Goal: Task Accomplishment & Management: Complete application form

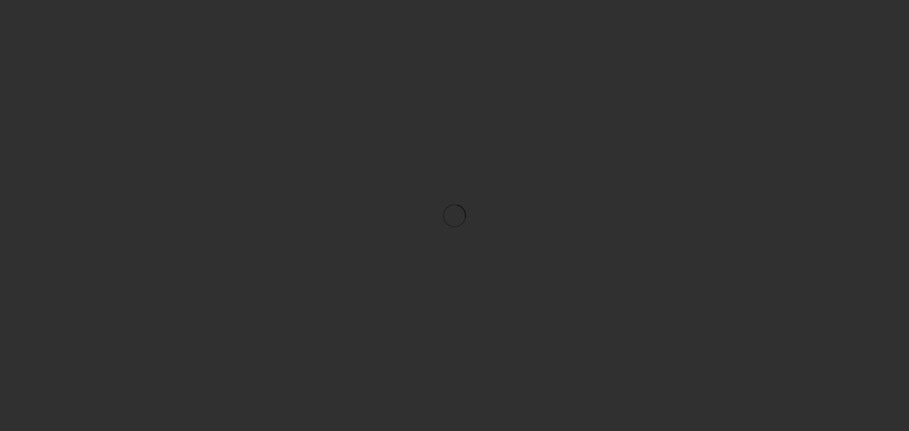
click at [497, 112] on div at bounding box center [454, 215] width 909 height 431
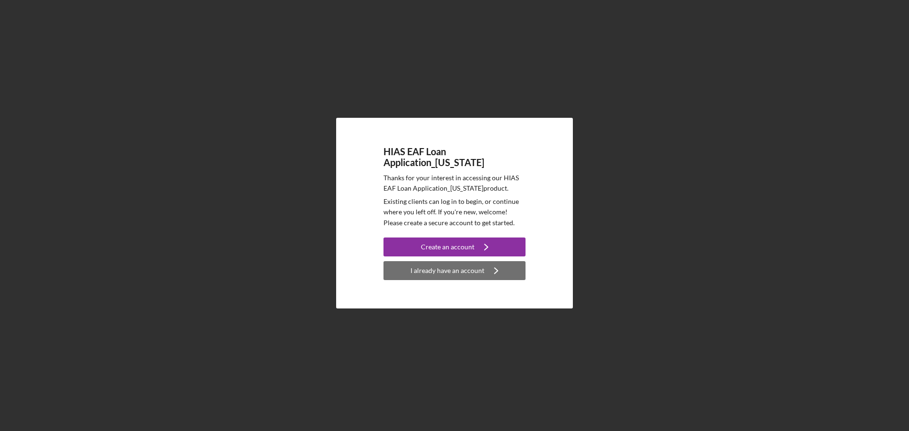
click at [461, 268] on div "I already have an account" at bounding box center [447, 270] width 74 height 19
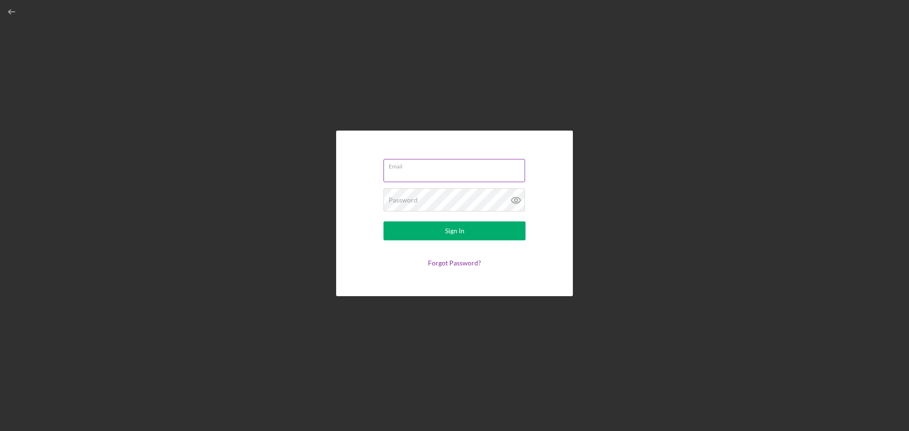
click at [435, 170] on div "Email" at bounding box center [454, 171] width 142 height 24
type input "[EMAIL_ADDRESS][DOMAIN_NAME]"
click at [383, 221] on button "Sign In" at bounding box center [454, 230] width 142 height 19
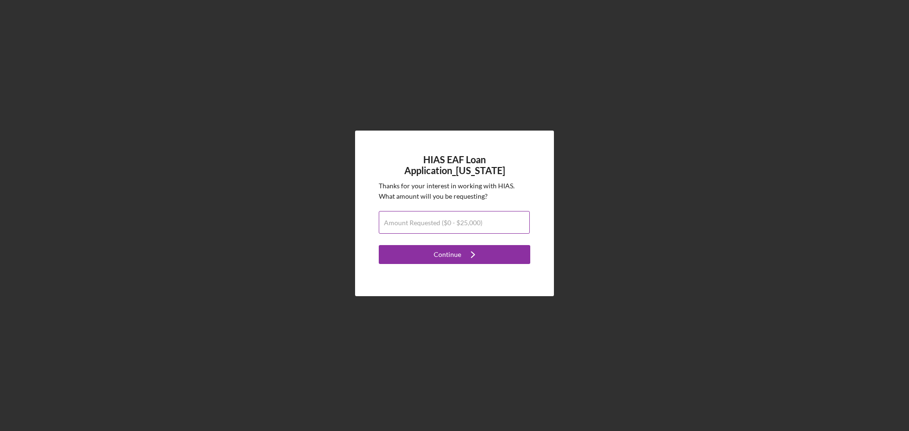
click at [490, 211] on div "Amount Requested ($0 - $25,000)" at bounding box center [454, 223] width 151 height 24
type input "$12,000"
drag, startPoint x: 381, startPoint y: 158, endPoint x: 527, endPoint y: 159, distance: 145.3
click at [527, 159] on h4 "HIAS EAF Loan Application_[US_STATE]" at bounding box center [454, 165] width 151 height 22
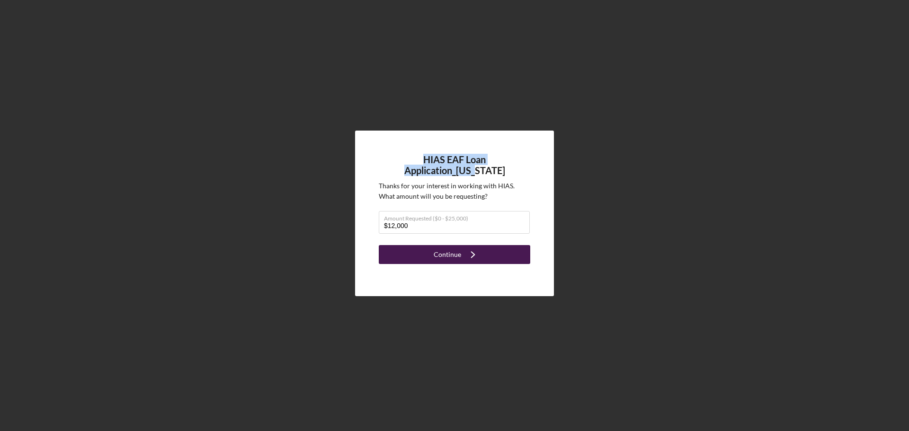
click at [456, 247] on div "Continue" at bounding box center [446, 254] width 27 height 19
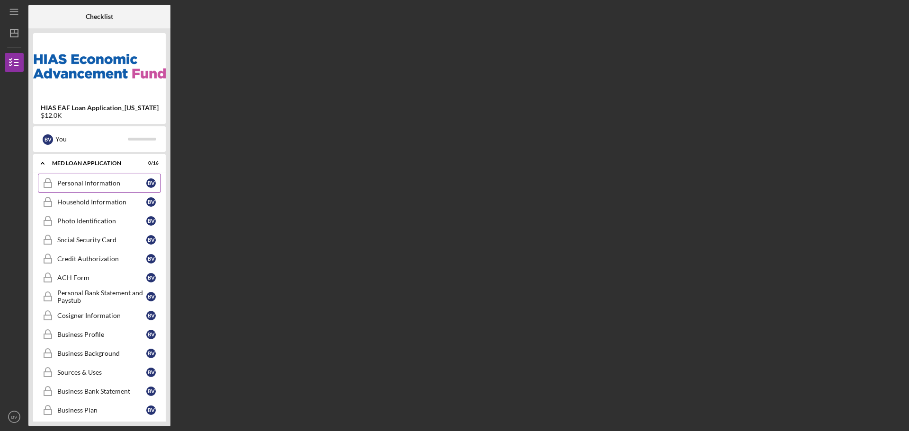
click at [102, 189] on link "Personal Information Personal Information B V" at bounding box center [99, 183] width 123 height 19
click at [81, 180] on div "Personal Information" at bounding box center [101, 183] width 89 height 8
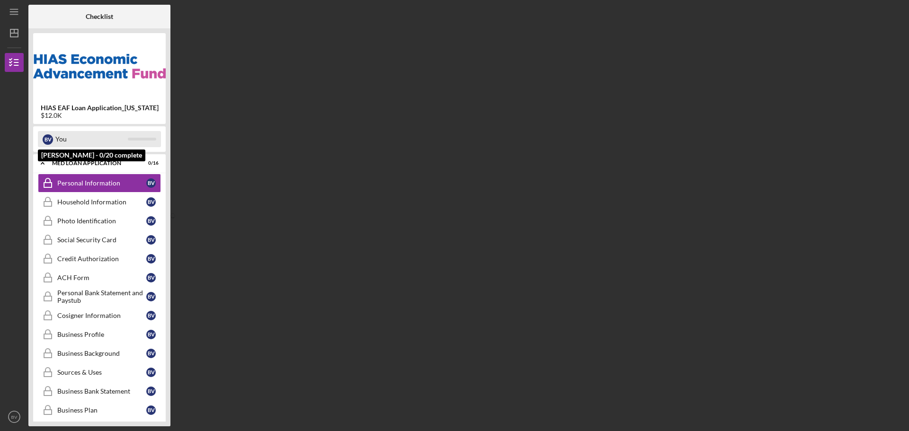
click at [75, 141] on div "You" at bounding box center [91, 139] width 72 height 16
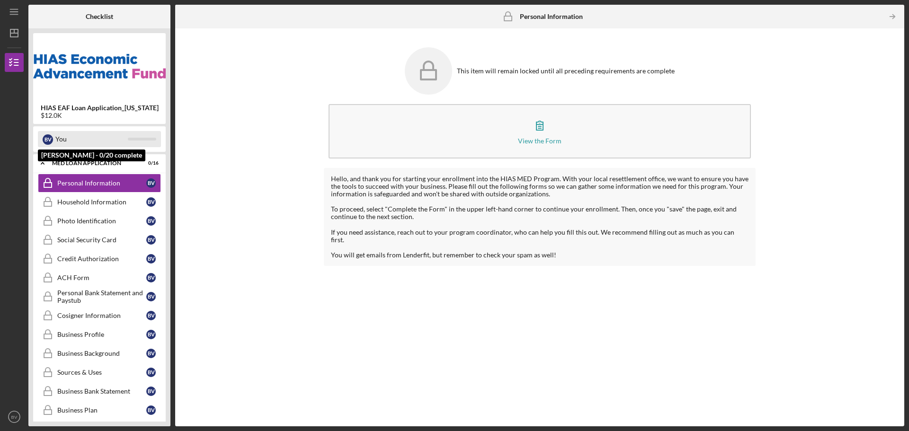
click at [69, 138] on div "You" at bounding box center [91, 139] width 72 height 16
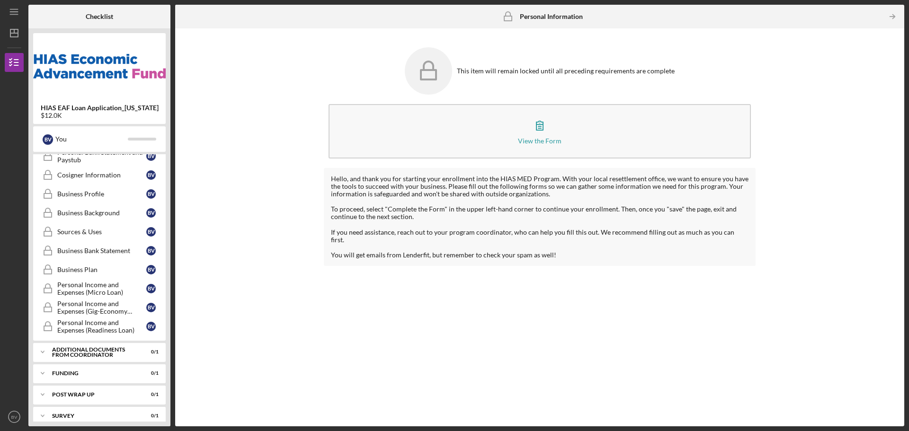
scroll to position [150, 0]
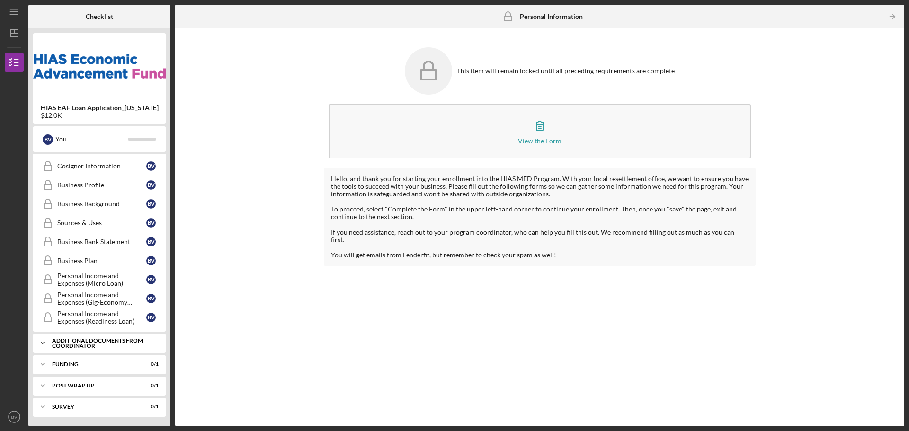
click at [88, 347] on div "Additional Documents from Coordinator" at bounding box center [103, 343] width 102 height 11
click at [92, 393] on div "Icon/Expander Funding 0 / 1" at bounding box center [99, 388] width 133 height 19
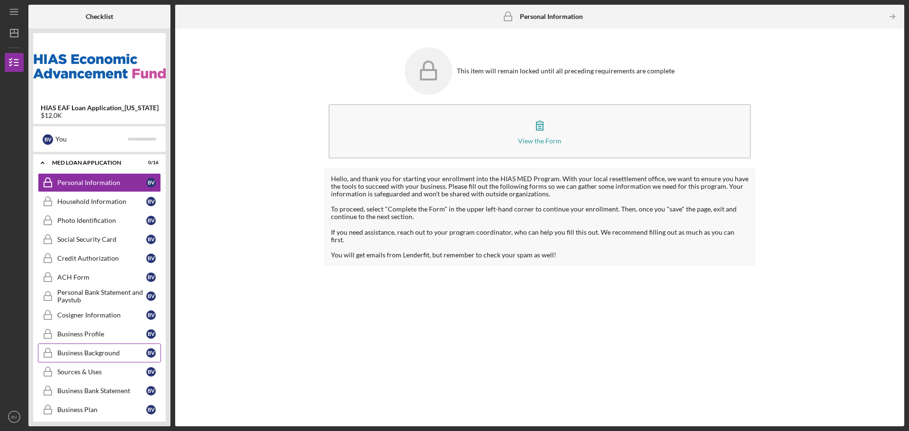
scroll to position [0, 0]
click at [88, 205] on div "Household Information" at bounding box center [101, 202] width 89 height 8
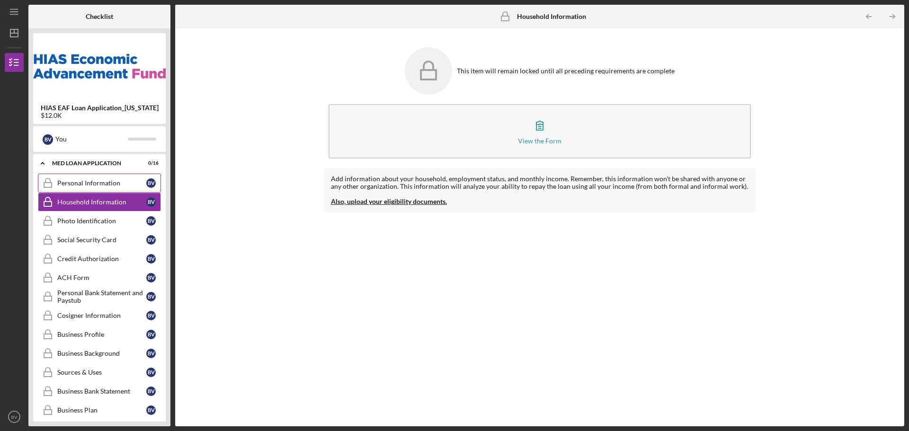
click at [94, 186] on div "Personal Information" at bounding box center [101, 183] width 89 height 8
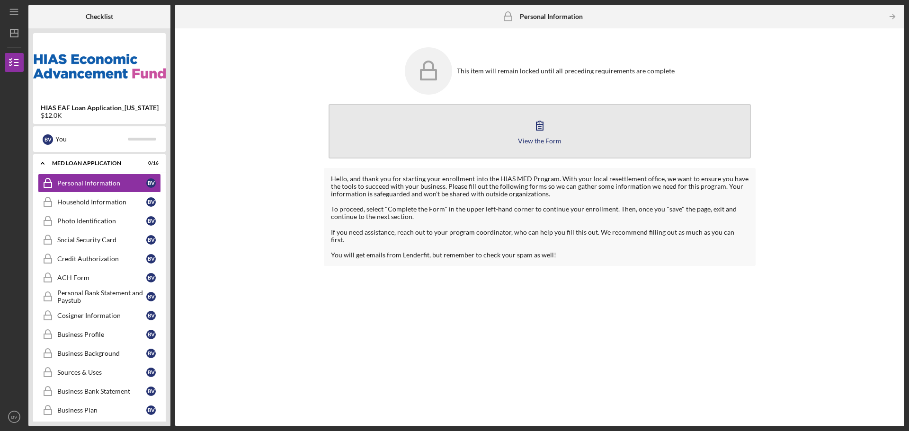
click at [438, 120] on button "View the Form Form" at bounding box center [539, 131] width 422 height 54
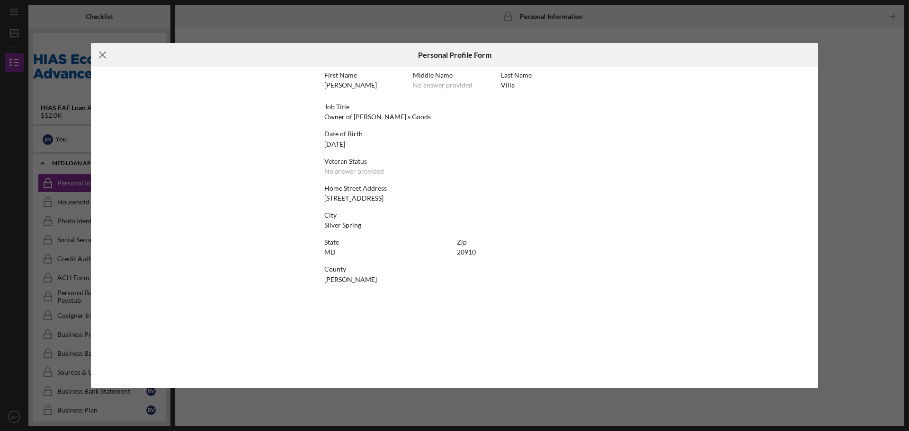
click at [94, 56] on icon "Icon/Menu Close" at bounding box center [103, 55] width 24 height 24
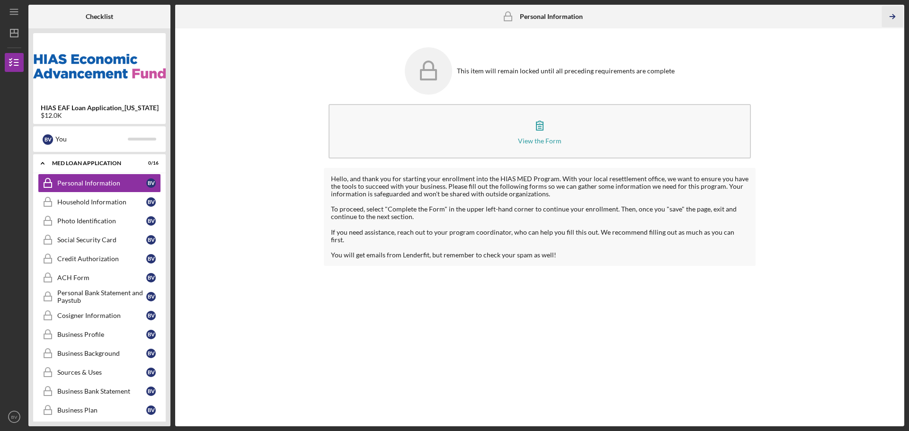
click at [892, 18] on icon "Icon/Table Pagination Arrow" at bounding box center [891, 16] width 21 height 21
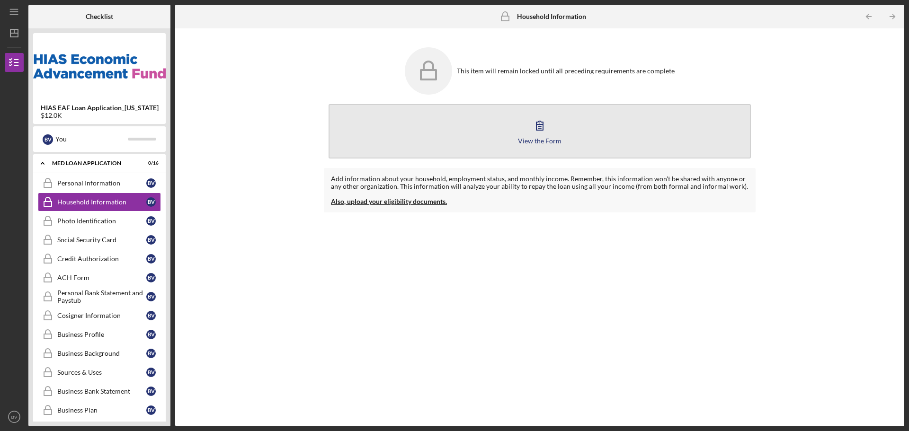
click at [488, 157] on button "View the Form Form" at bounding box center [539, 131] width 422 height 54
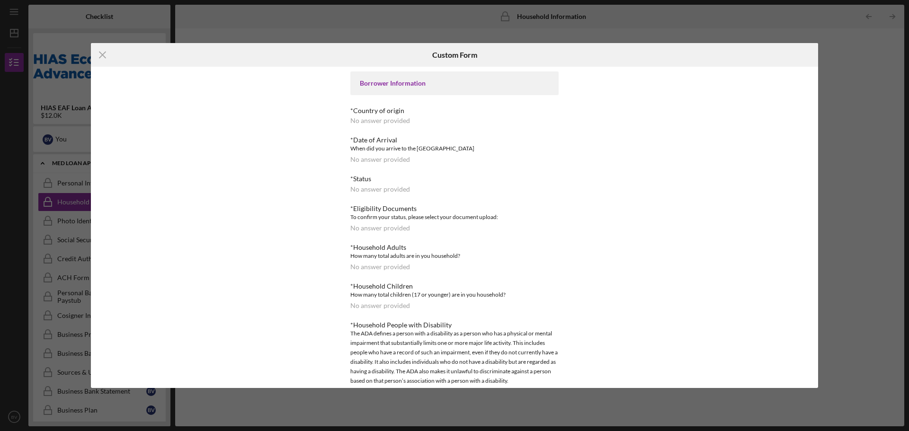
click at [333, 136] on div "Borrower Information *Country of origin No answer provided *Date of Arrival Whe…" at bounding box center [454, 227] width 260 height 321
drag, startPoint x: 395, startPoint y: 199, endPoint x: 383, endPoint y: 179, distance: 23.8
click at [101, 57] on icon "Icon/Menu Close" at bounding box center [103, 55] width 24 height 24
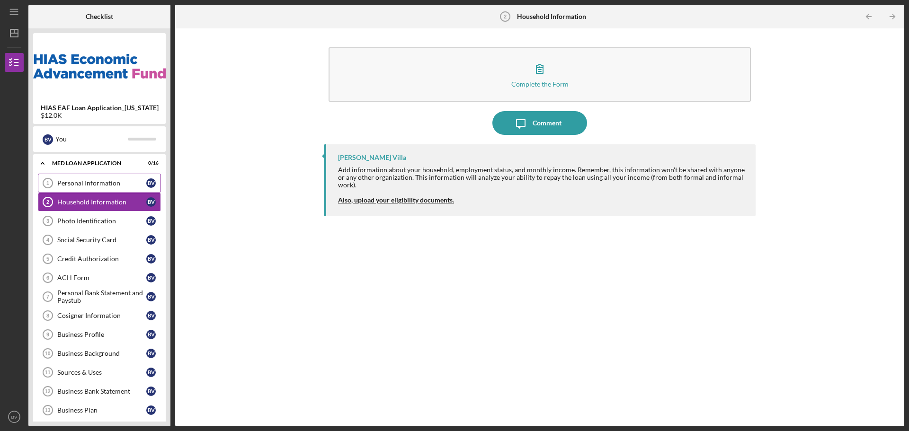
click at [99, 191] on link "Personal Information 1 Personal Information B V" at bounding box center [99, 183] width 123 height 19
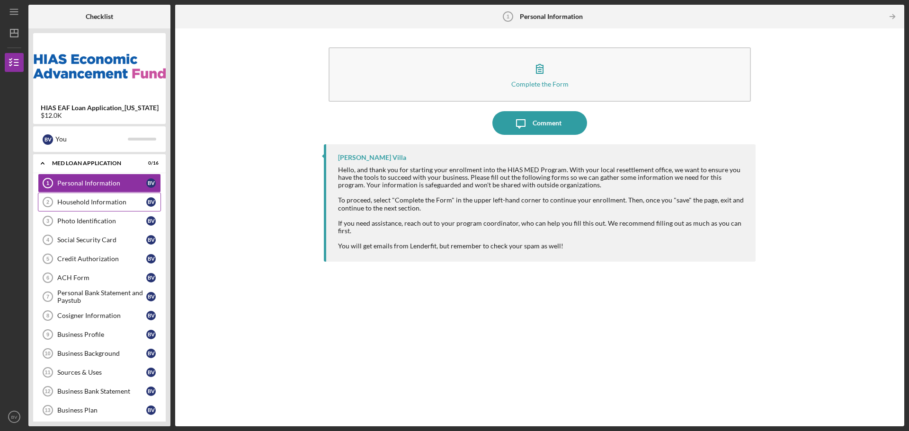
click at [77, 201] on div "Household Information" at bounding box center [101, 202] width 89 height 8
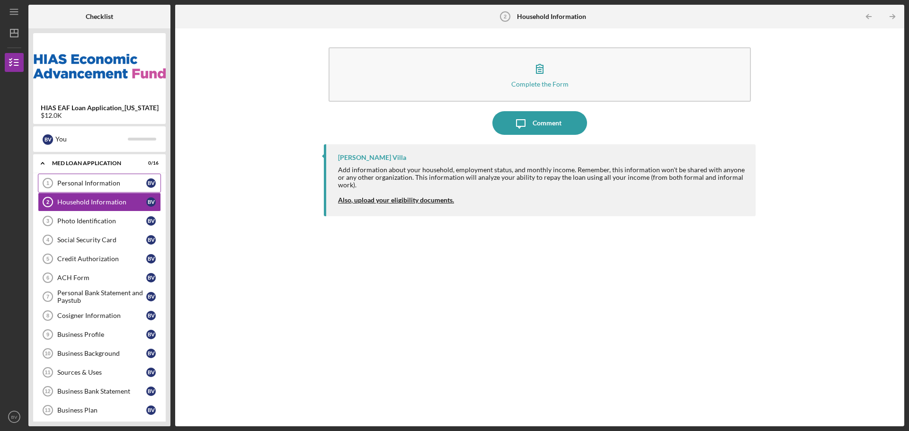
click at [99, 175] on link "Personal Information 1 Personal Information B V" at bounding box center [99, 183] width 123 height 19
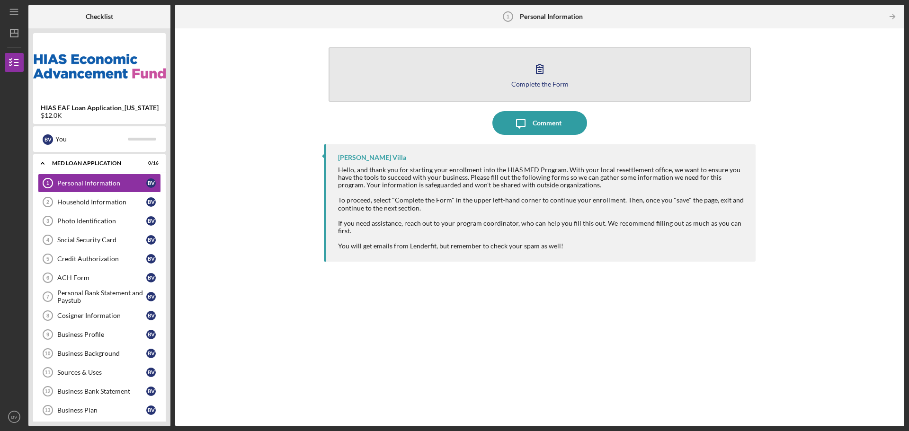
click at [467, 81] on button "Complete the Form Form" at bounding box center [539, 74] width 422 height 54
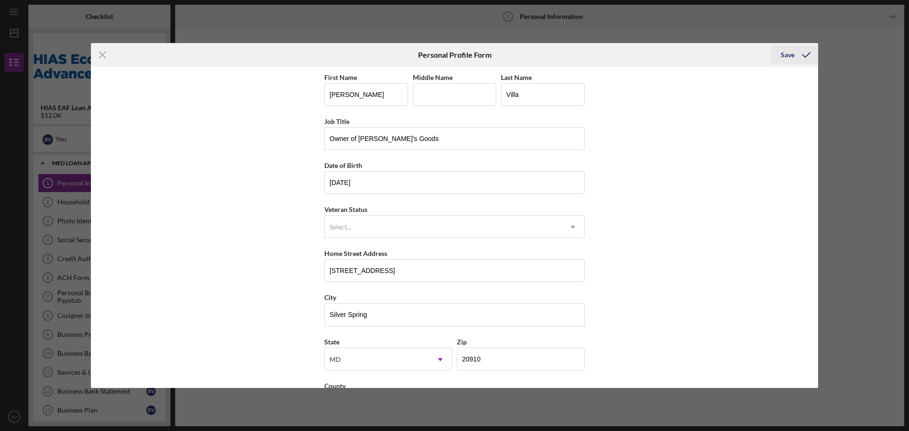
click at [809, 53] on polyline "submit" at bounding box center [806, 55] width 8 height 5
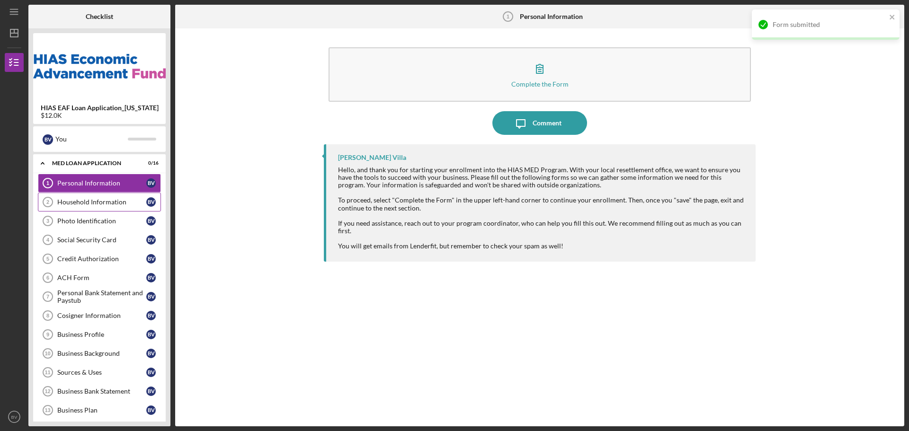
click at [96, 200] on div "Household Information" at bounding box center [101, 202] width 89 height 8
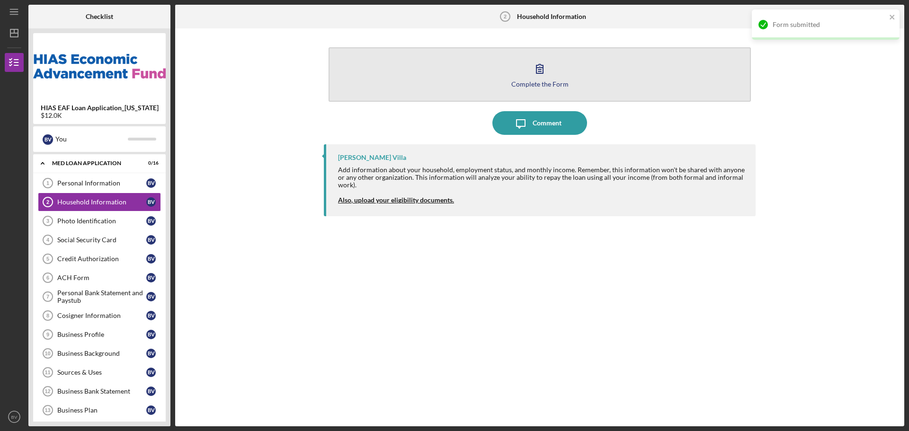
click at [552, 71] on button "Complete the Form Form" at bounding box center [539, 74] width 422 height 54
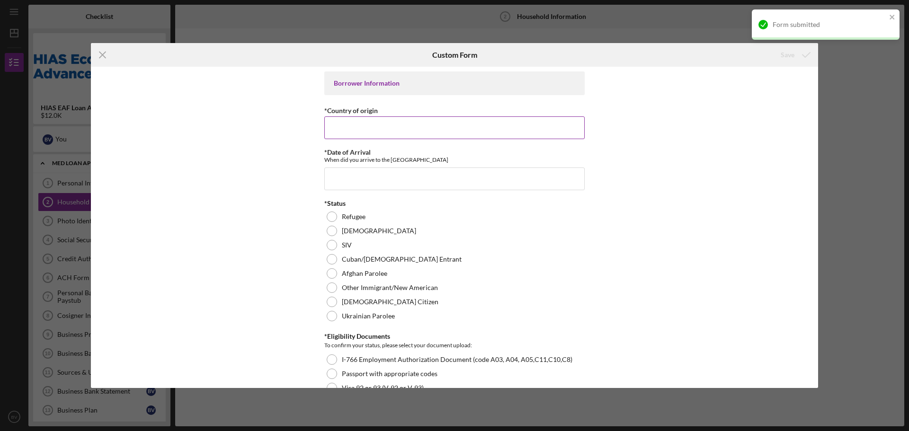
click at [398, 138] on input "*Country of origin" at bounding box center [454, 127] width 260 height 23
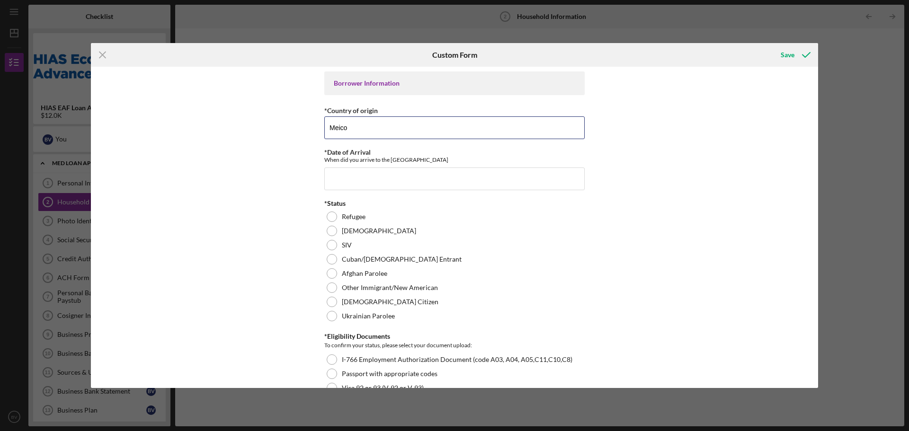
drag, startPoint x: 396, startPoint y: 133, endPoint x: 267, endPoint y: 123, distance: 129.1
click at [265, 123] on div "Borrower Information *Country of origin Meico *Date of Arrival When did you arr…" at bounding box center [454, 227] width 727 height 321
drag, startPoint x: 340, startPoint y: 126, endPoint x: 223, endPoint y: 121, distance: 117.0
click at [227, 121] on div "Borrower Information *Country of origin Meico *Date of Arrival When did you arr…" at bounding box center [454, 227] width 727 height 321
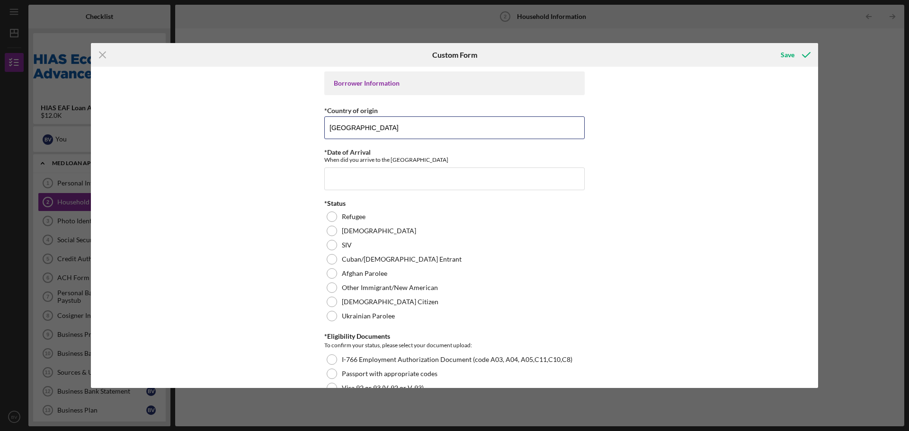
type input "Mexico"
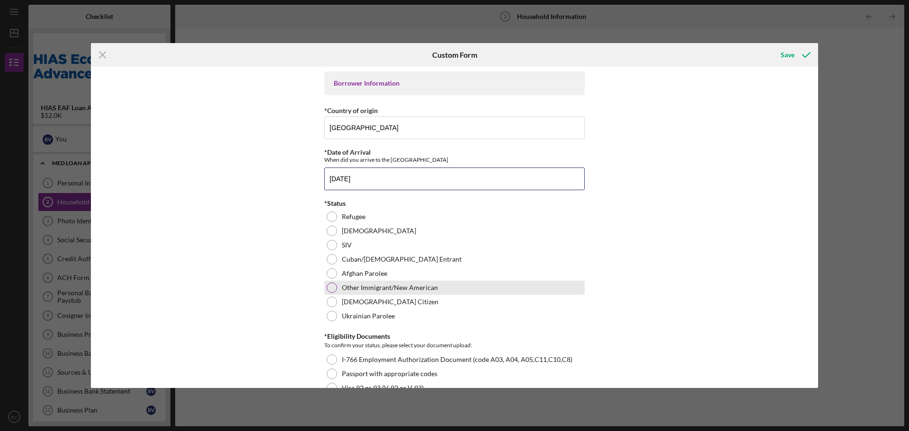
type input "01/01/2002"
click at [394, 288] on label "Other Immigrant/New American" at bounding box center [390, 288] width 96 height 8
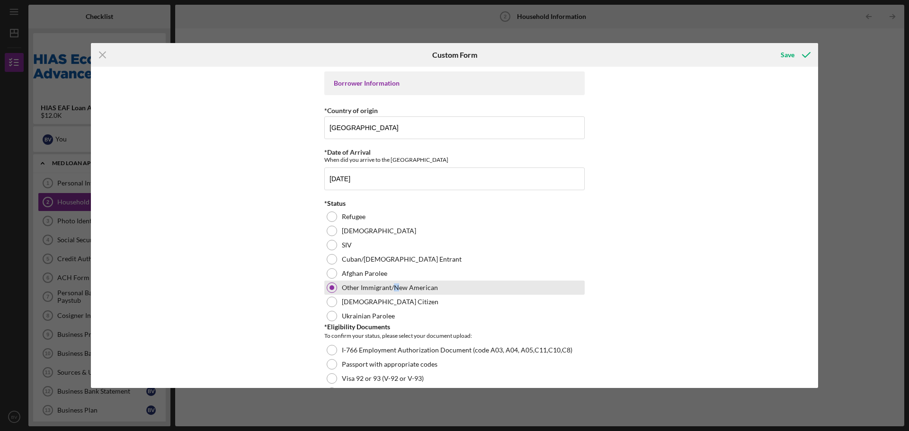
scroll to position [237, 0]
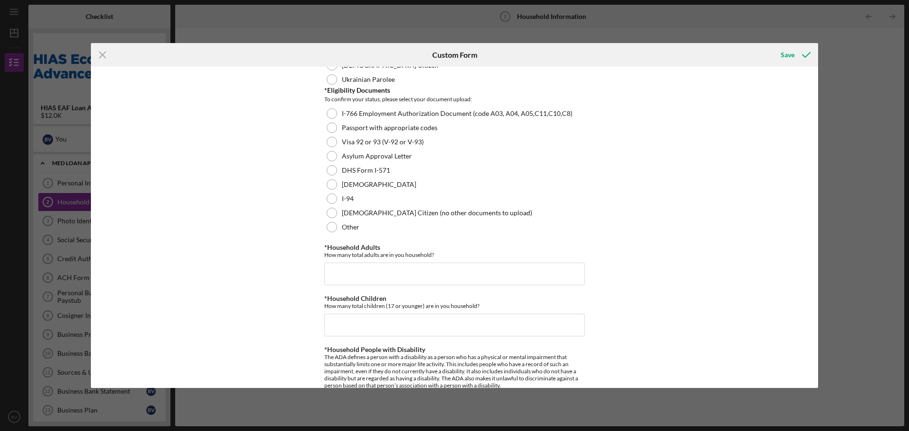
click at [370, 227] on div "Other" at bounding box center [454, 227] width 260 height 14
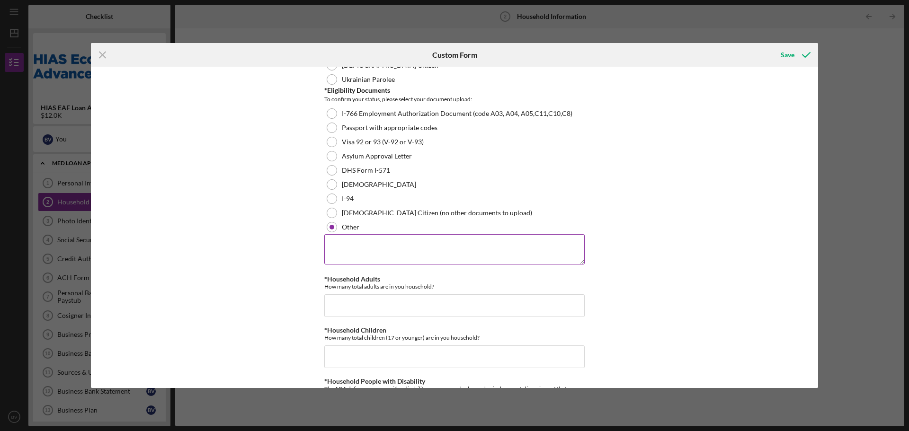
click at [386, 240] on textarea at bounding box center [454, 249] width 260 height 30
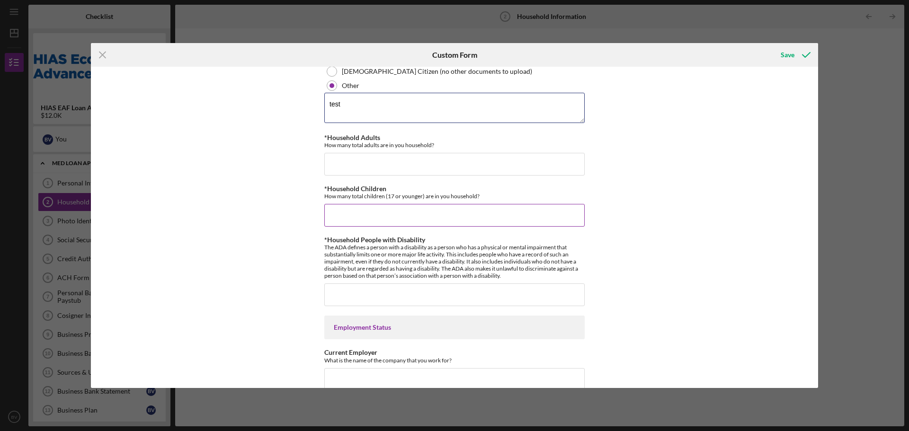
scroll to position [379, 0]
type textarea "test"
click at [371, 154] on input "*Household Adults" at bounding box center [454, 163] width 260 height 23
type input "1"
click at [373, 218] on input "*Household Children" at bounding box center [454, 214] width 260 height 23
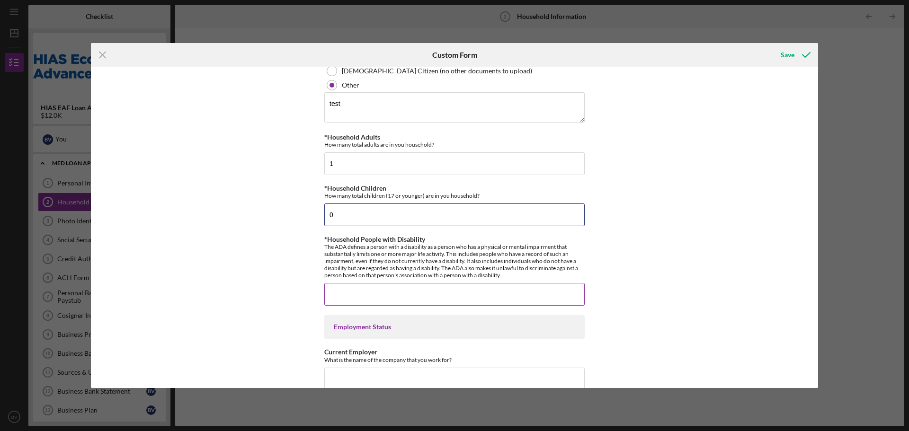
type input "0"
click at [356, 291] on input "*Household People with Disability" at bounding box center [454, 294] width 260 height 23
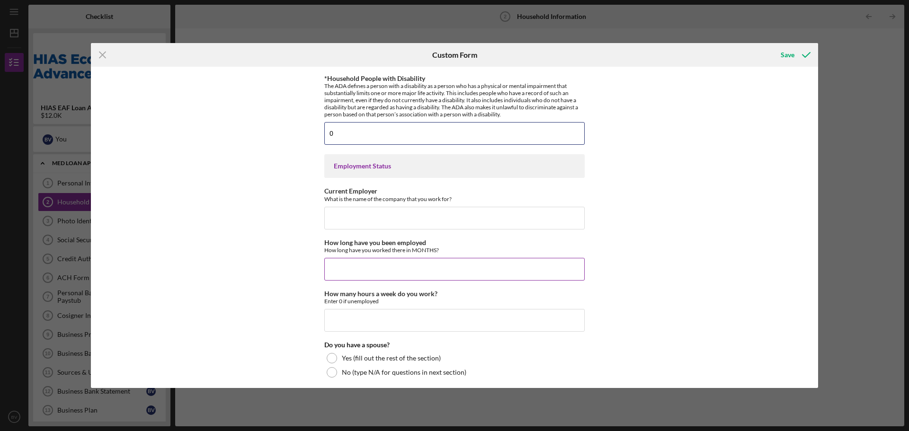
scroll to position [568, 0]
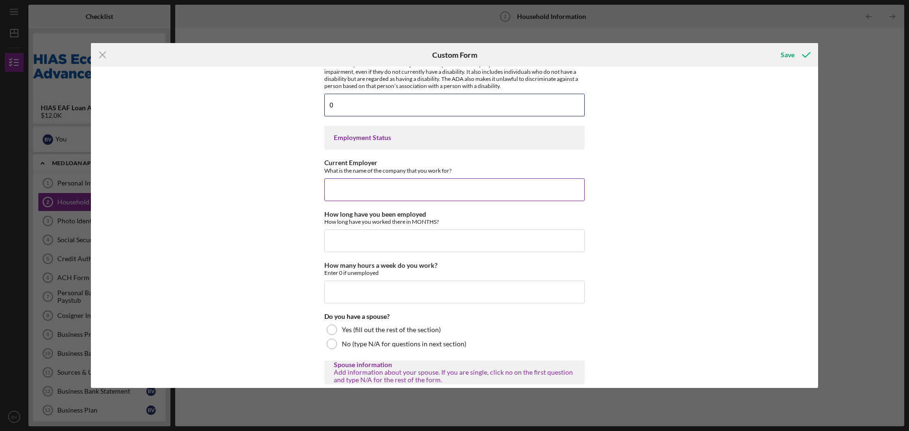
type input "0"
click at [380, 189] on input "Current Employer" at bounding box center [454, 189] width 260 height 23
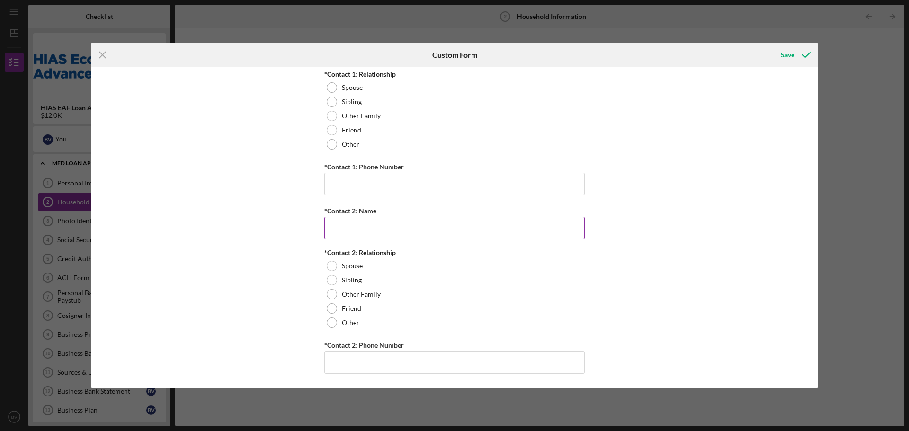
scroll to position [973, 0]
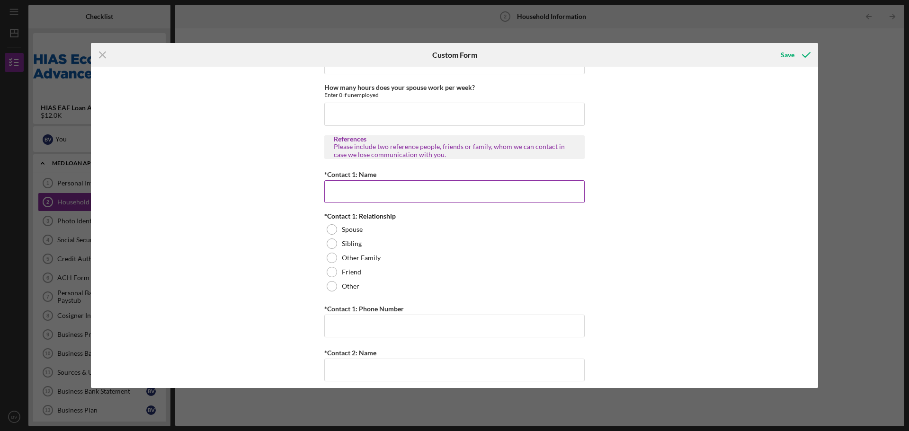
click at [351, 190] on input "*Contact 1: Name" at bounding box center [454, 191] width 260 height 23
type input "123445569"
click at [404, 251] on div "Other Family" at bounding box center [454, 258] width 260 height 14
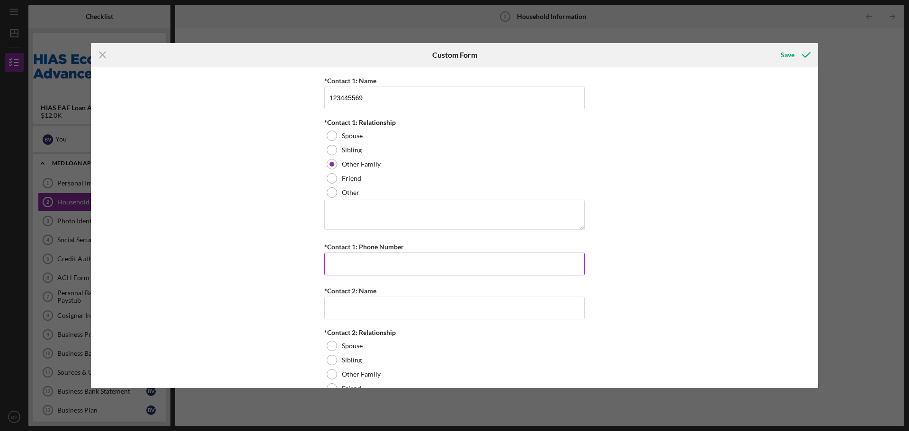
scroll to position [1068, 0]
click at [368, 270] on input "*Contact 1: Phone Number" at bounding box center [454, 263] width 260 height 23
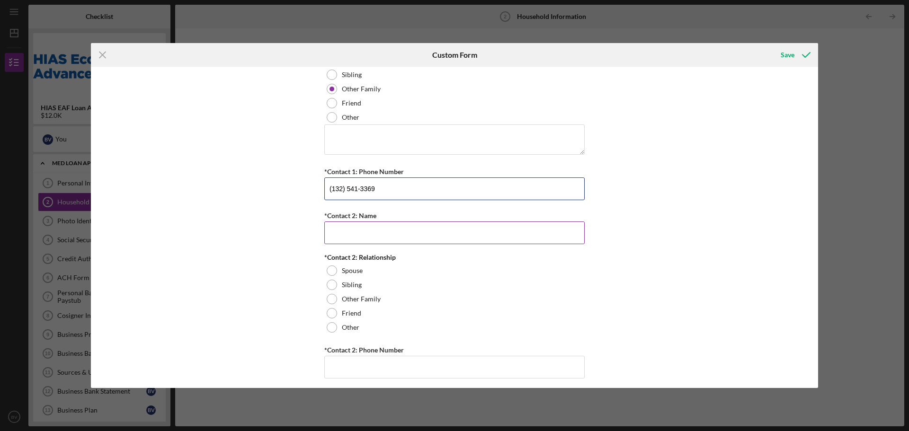
scroll to position [1147, 0]
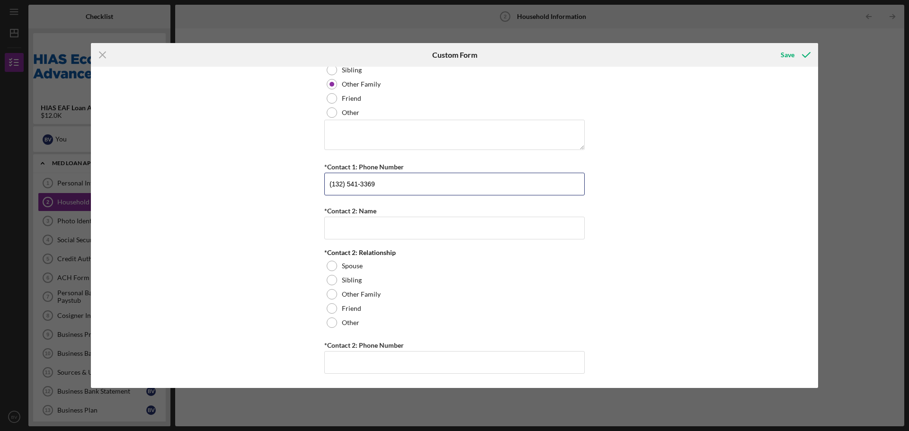
type input "(132) 541-3369"
click at [369, 257] on div "*Contact 2: Relationship Spouse Sibling Other Family Friend Other" at bounding box center [454, 289] width 260 height 81
click at [382, 234] on input "*Contact 2: Name" at bounding box center [454, 228] width 260 height 23
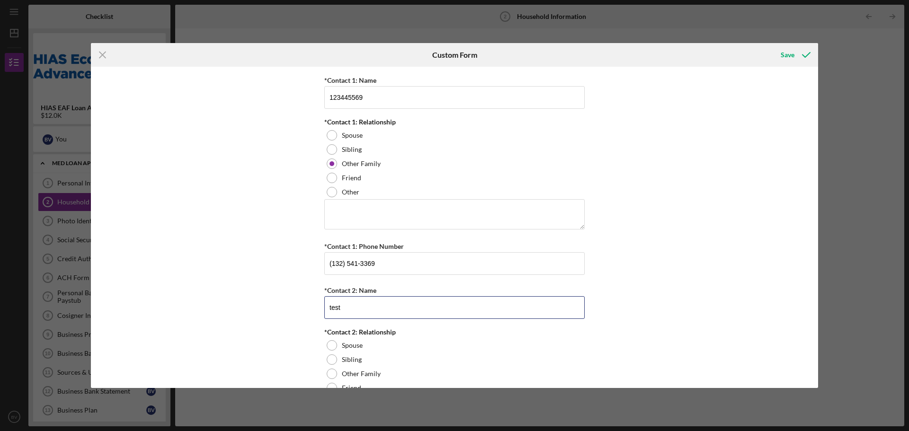
scroll to position [1052, 0]
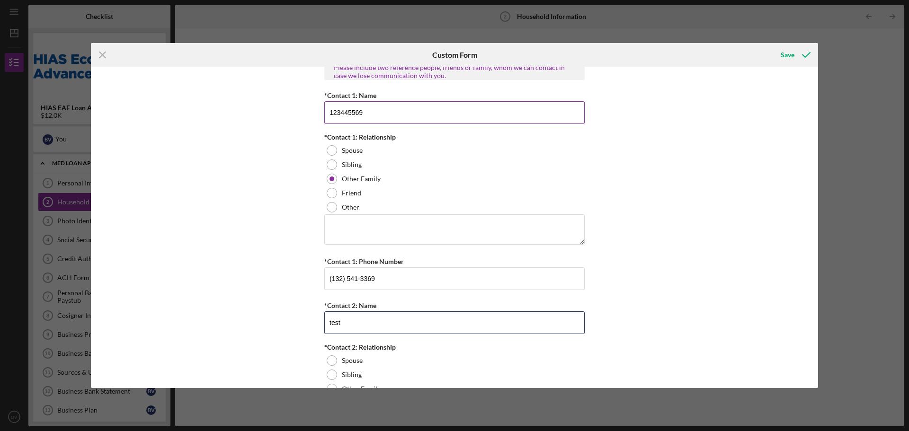
type input "test"
drag, startPoint x: 374, startPoint y: 102, endPoint x: 315, endPoint y: 106, distance: 59.7
click at [315, 106] on div "Borrower Information *Country of origin Mexico *Date of Arrival When did you ar…" at bounding box center [454, 227] width 727 height 321
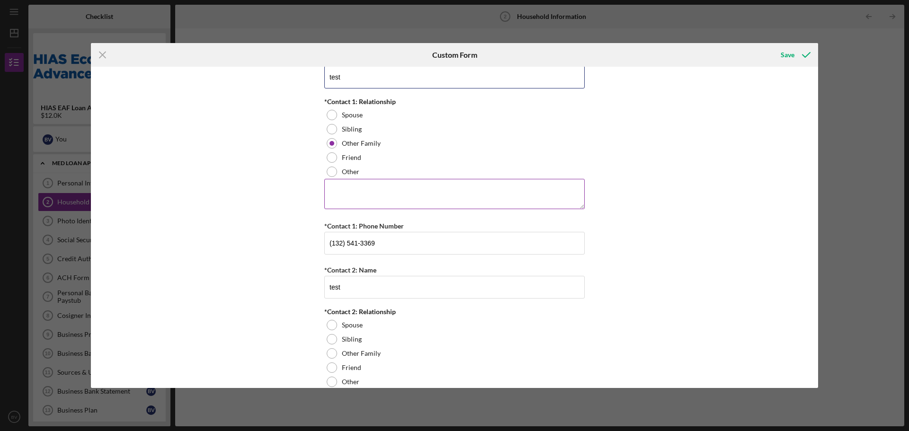
scroll to position [1147, 0]
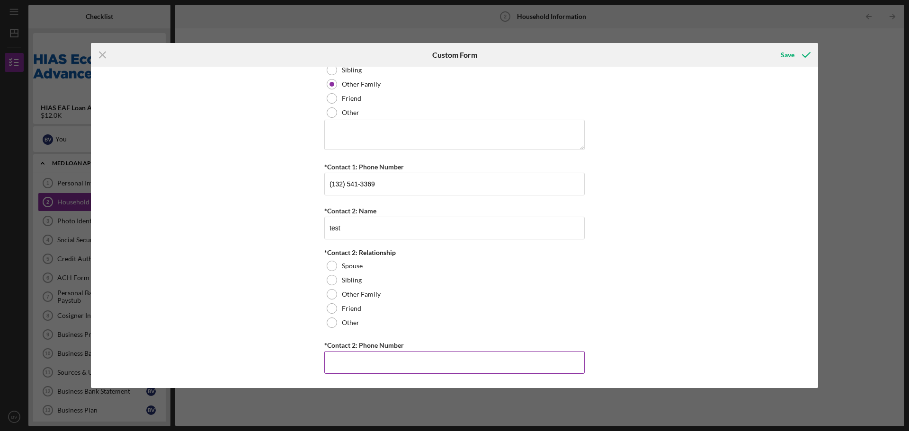
type input "test"
click at [370, 369] on input "*Contact 2: Phone Number" at bounding box center [454, 362] width 260 height 23
paste input "(123) 445-569#"
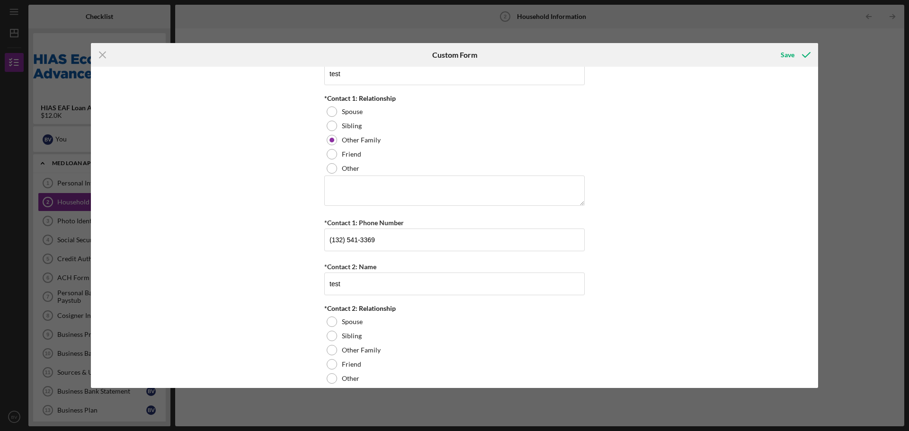
scroll to position [1005, 0]
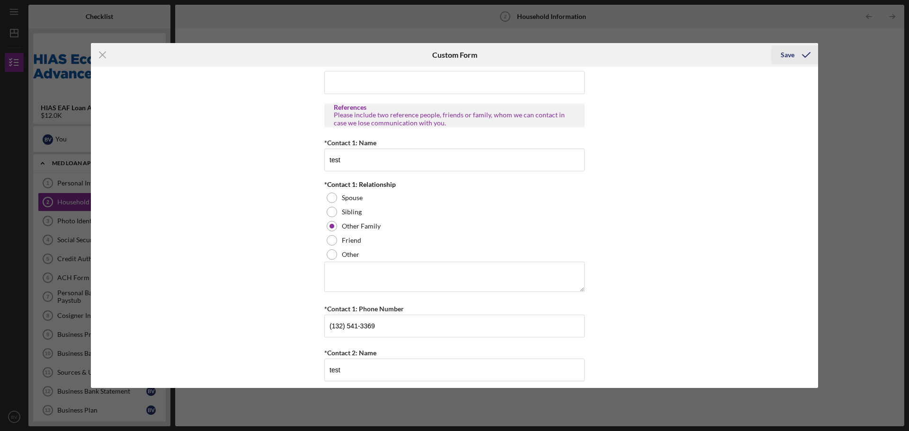
type input "(123) 445-5694"
click at [803, 56] on icon "submit" at bounding box center [806, 55] width 24 height 24
click at [426, 284] on textarea at bounding box center [454, 277] width 260 height 30
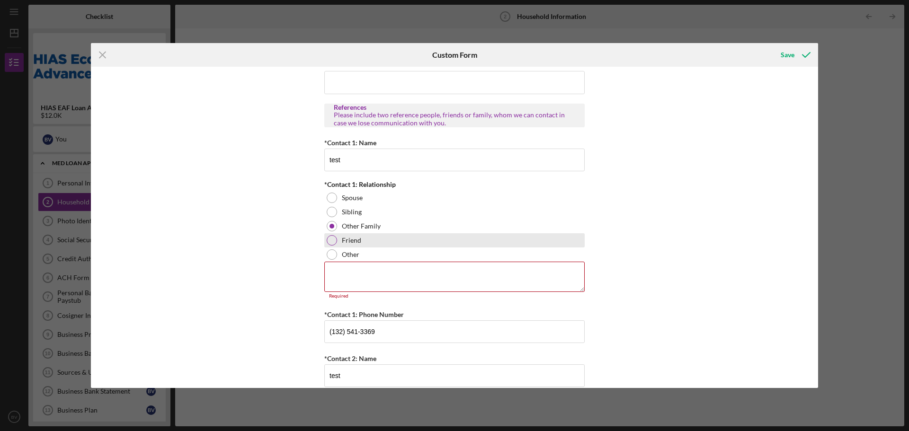
click at [348, 239] on label "Friend" at bounding box center [351, 241] width 19 height 8
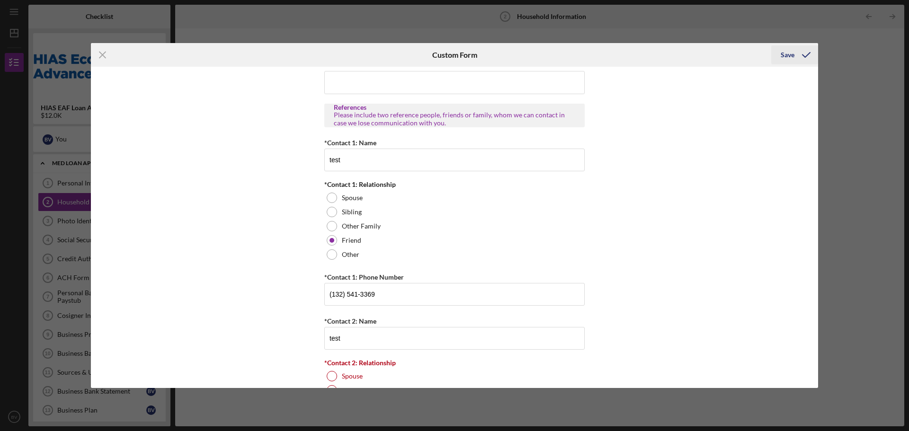
click at [790, 49] on div "Save" at bounding box center [787, 54] width 14 height 19
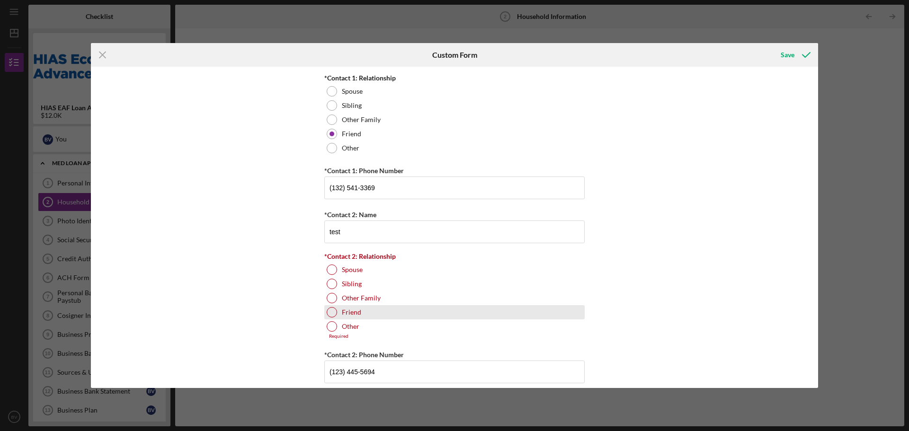
scroll to position [1121, 0]
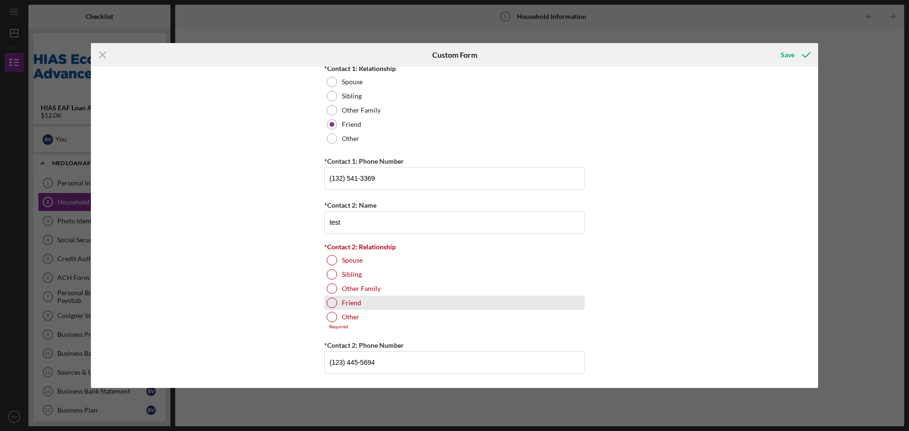
drag, startPoint x: 361, startPoint y: 305, endPoint x: 372, endPoint y: 302, distance: 11.4
click at [361, 306] on div "Friend" at bounding box center [454, 303] width 260 height 14
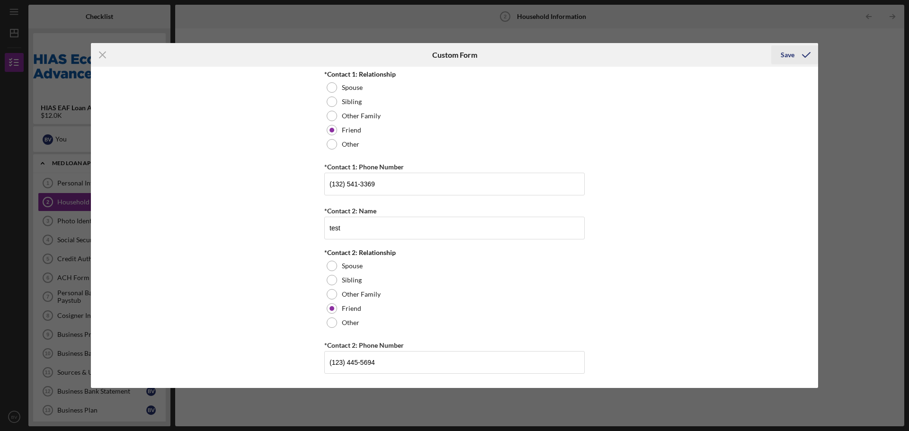
click at [775, 54] on button "Save" at bounding box center [794, 54] width 47 height 19
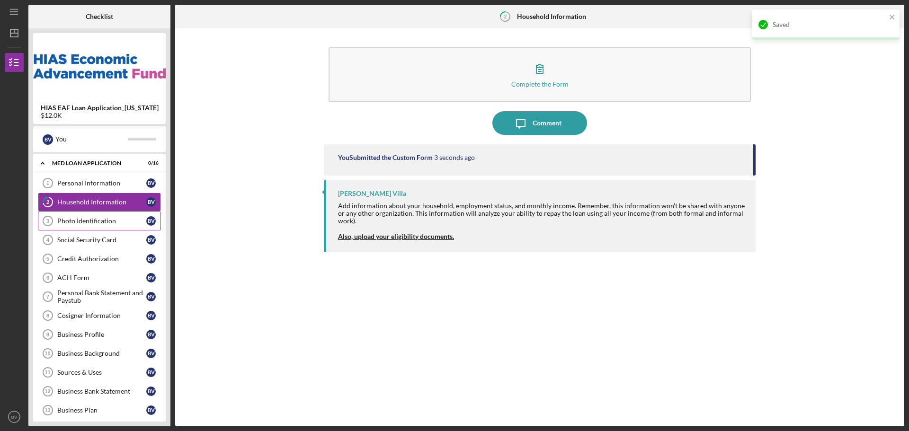
click at [78, 226] on link "Photo Identification 3 Photo Identification B V" at bounding box center [99, 221] width 123 height 19
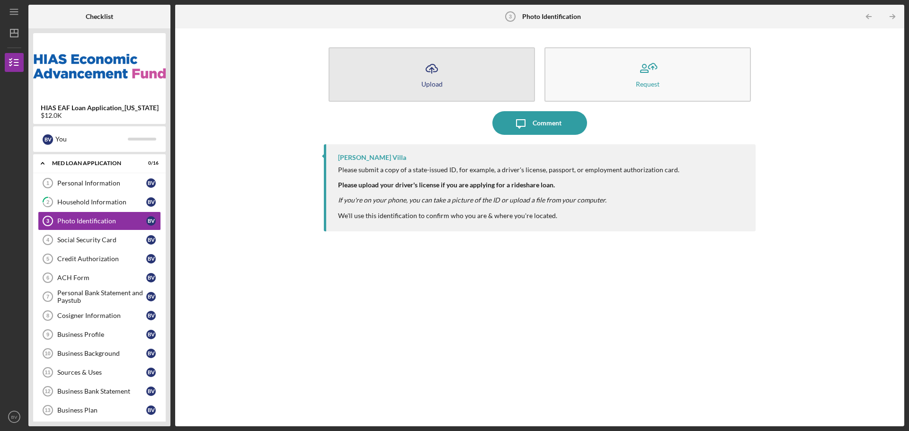
click at [475, 77] on button "Icon/Upload Upload" at bounding box center [431, 74] width 206 height 54
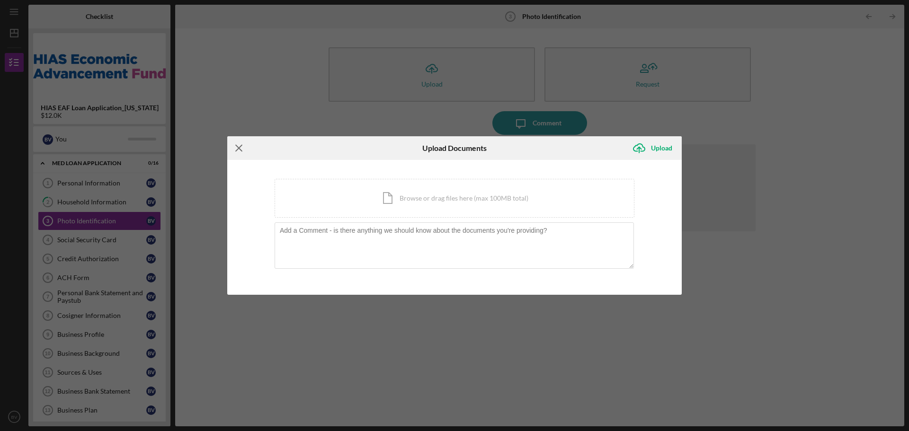
click at [237, 149] on icon "Icon/Menu Close" at bounding box center [239, 148] width 24 height 24
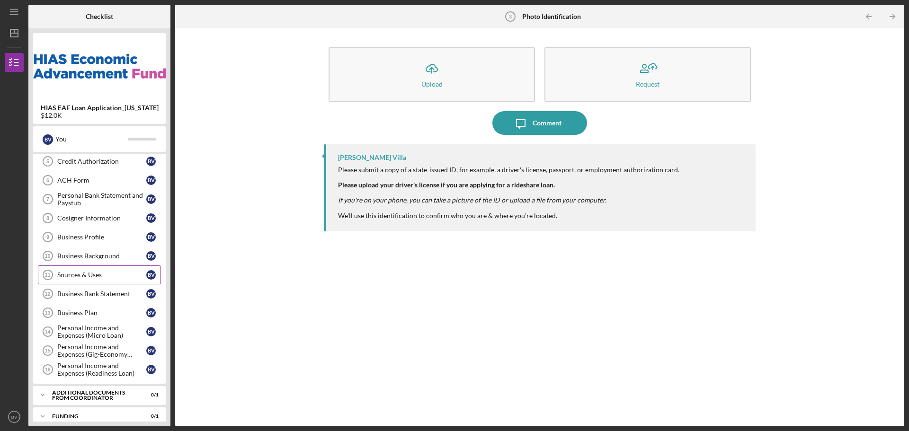
scroll to position [150, 0]
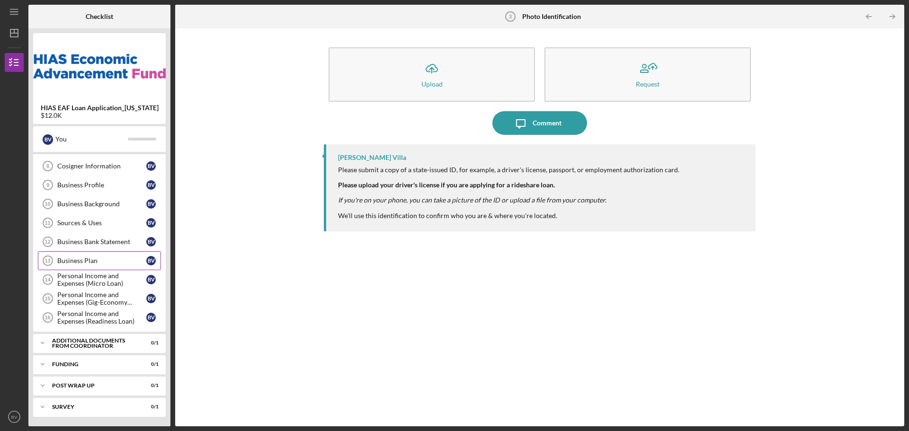
click at [89, 266] on link "Business Plan 13 Business Plan B V" at bounding box center [99, 260] width 123 height 19
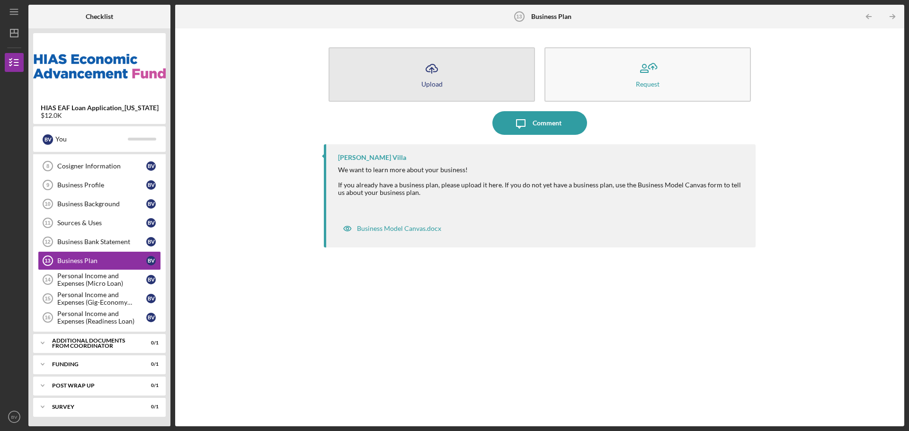
click at [444, 93] on button "Icon/Upload Upload" at bounding box center [431, 74] width 206 height 54
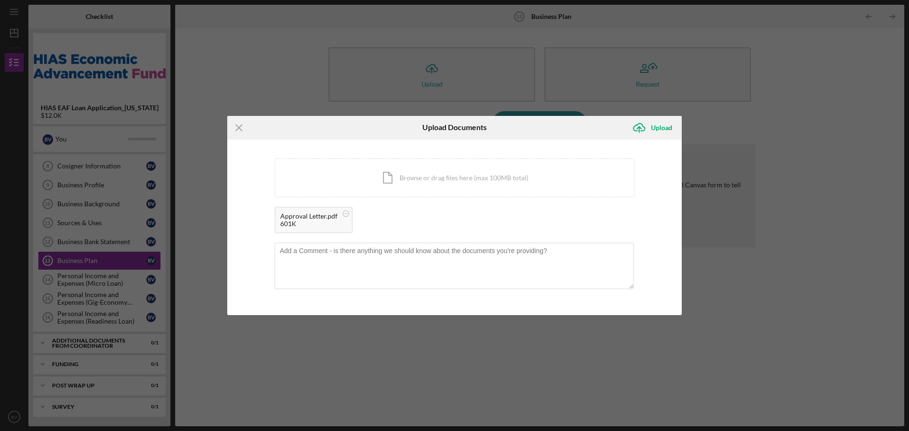
click at [654, 117] on div "Icon/Upload Upload" at bounding box center [654, 128] width 54 height 24
click at [652, 122] on div "Upload" at bounding box center [661, 127] width 21 height 19
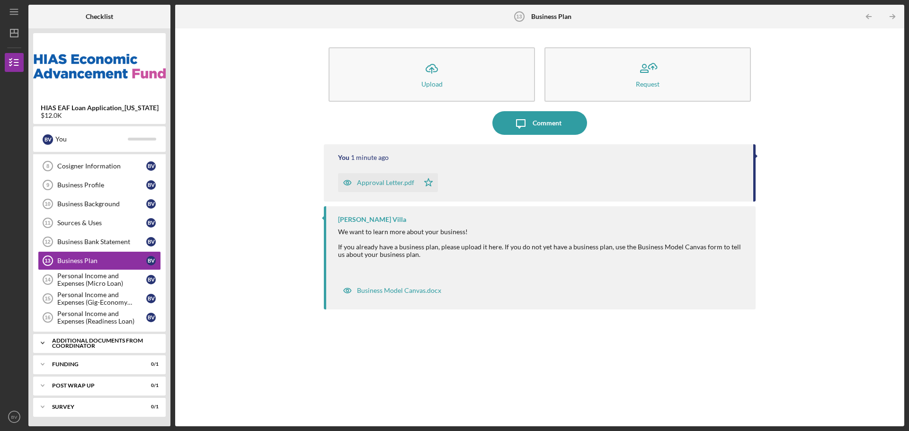
click at [87, 345] on div "Additional Documents from Coordinator" at bounding box center [103, 343] width 102 height 11
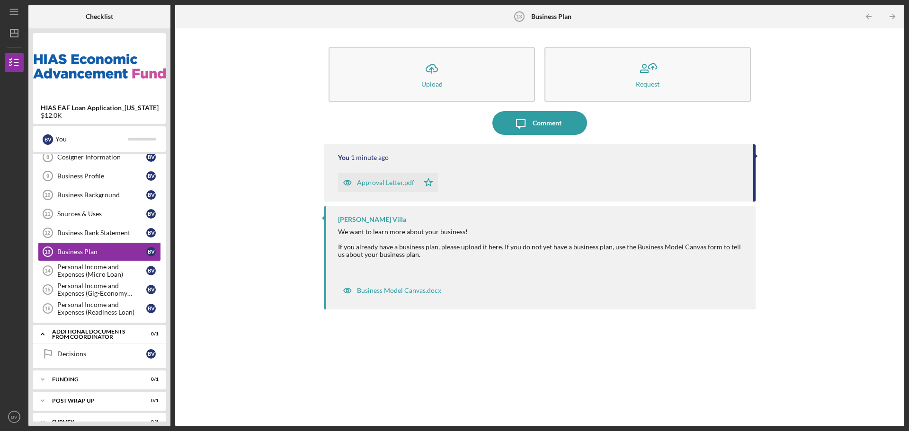
scroll to position [174, 0]
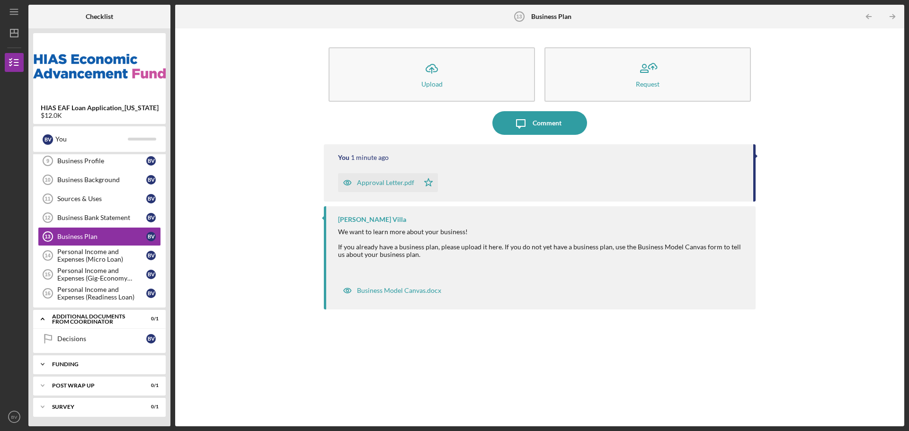
click at [82, 366] on div "Funding" at bounding box center [103, 365] width 102 height 6
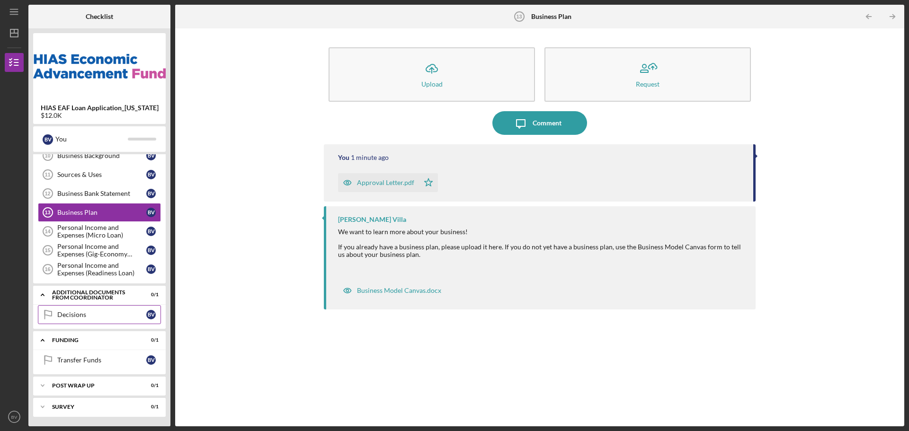
click at [85, 323] on link "Decisions Decisions B V" at bounding box center [99, 314] width 123 height 19
